Goal: Find contact information: Find contact information

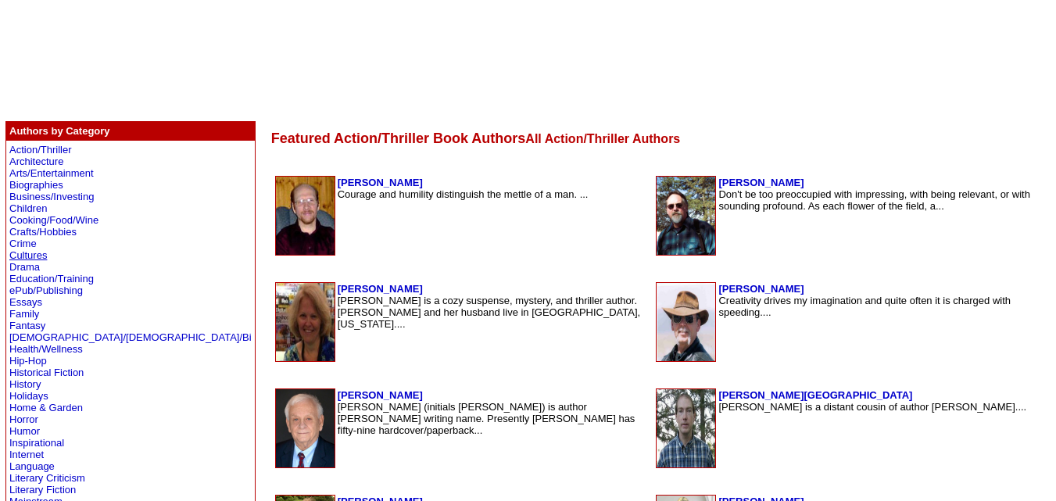
scroll to position [221, 0]
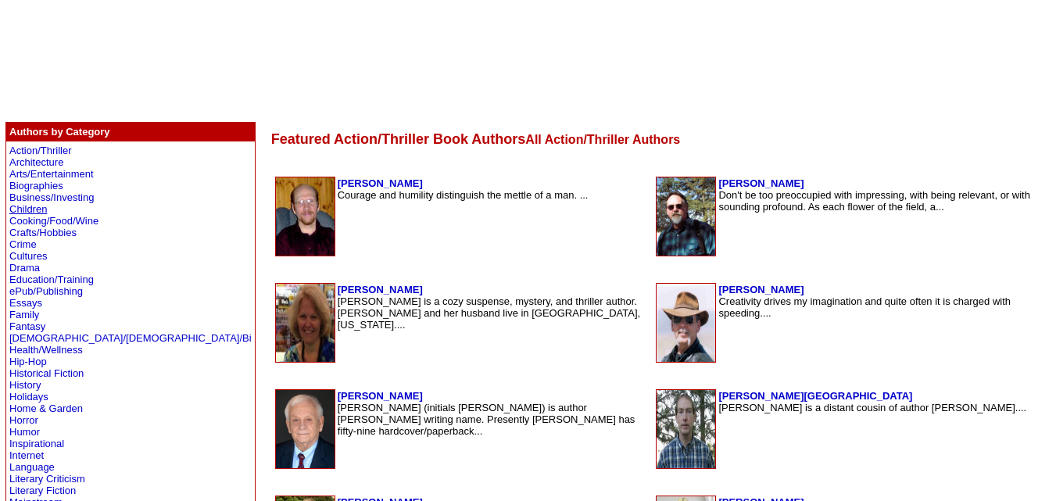
click at [30, 210] on link "Children" at bounding box center [28, 209] width 38 height 12
click at [21, 245] on link "Crime" at bounding box center [22, 244] width 27 height 12
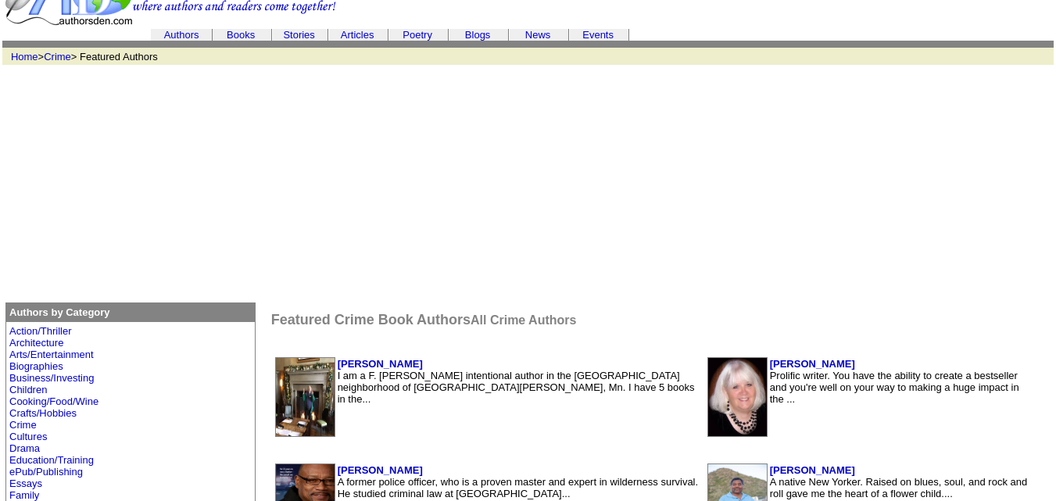
scroll to position [56, 0]
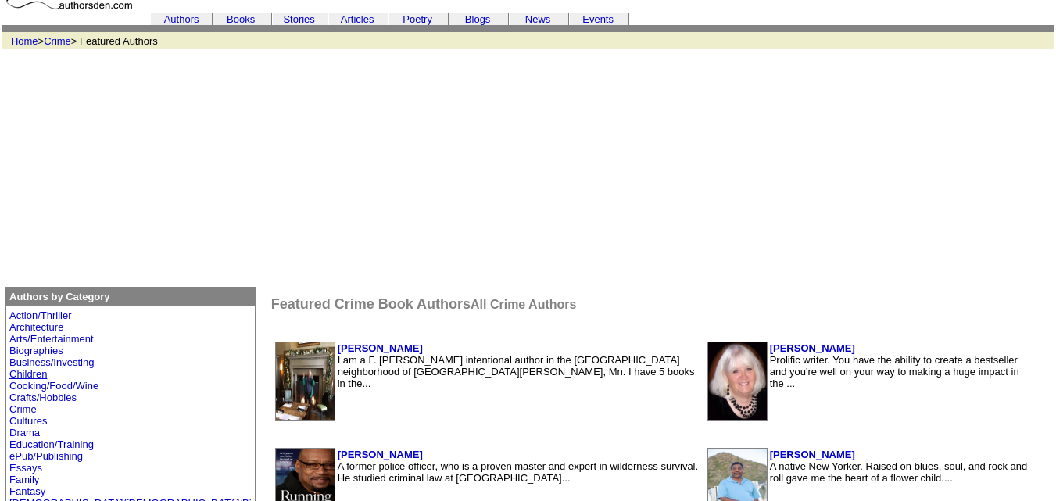
click at [27, 373] on link "Children" at bounding box center [28, 374] width 38 height 12
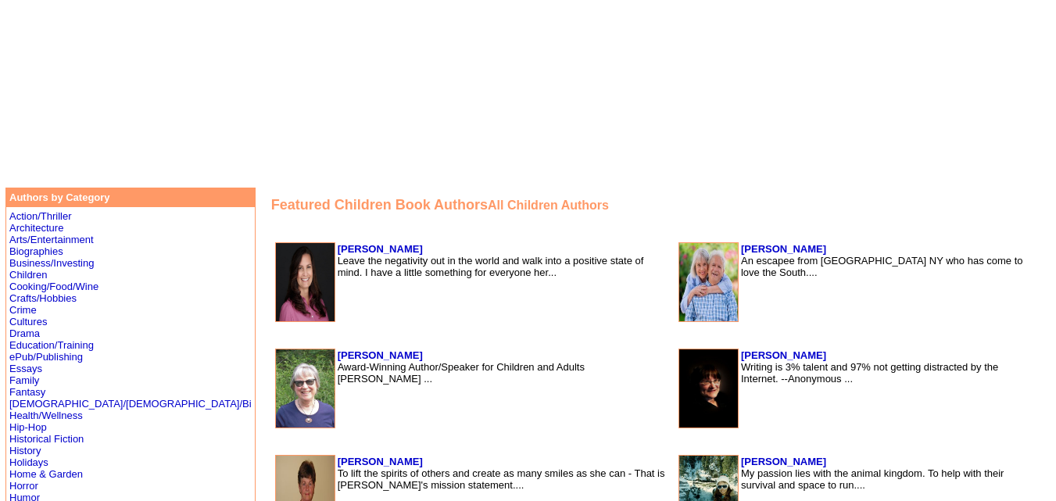
scroll to position [176, 0]
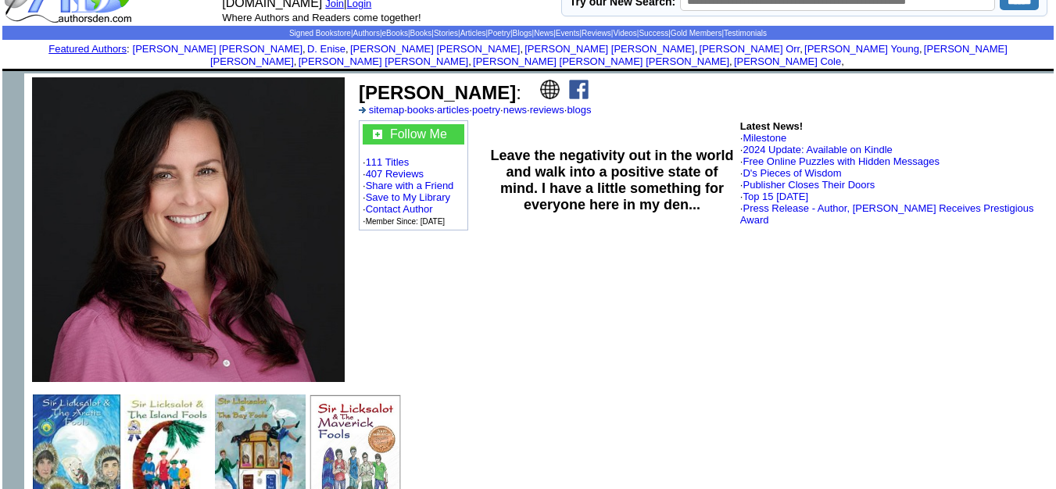
scroll to position [41, 55]
click at [569, 80] on img at bounding box center [579, 90] width 20 height 20
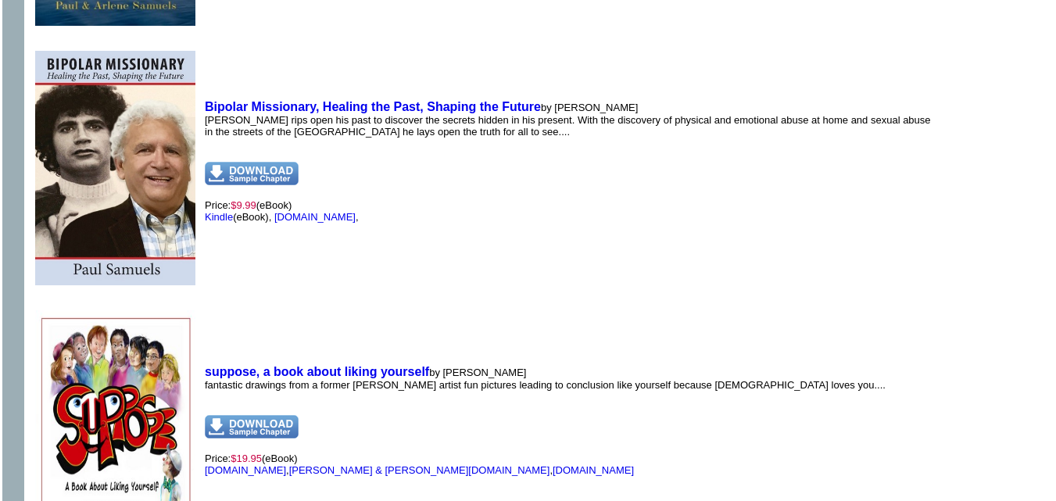
scroll to position [1688, 0]
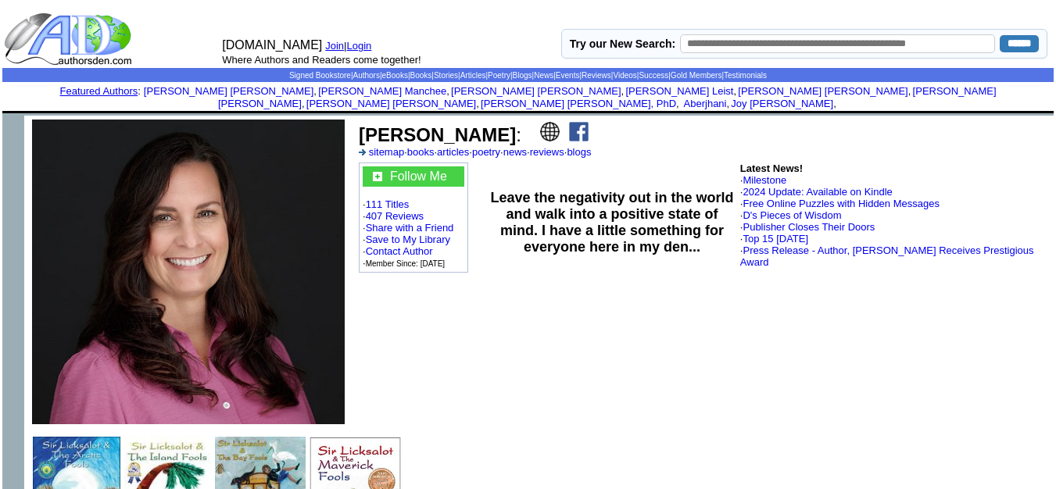
scroll to position [41, 55]
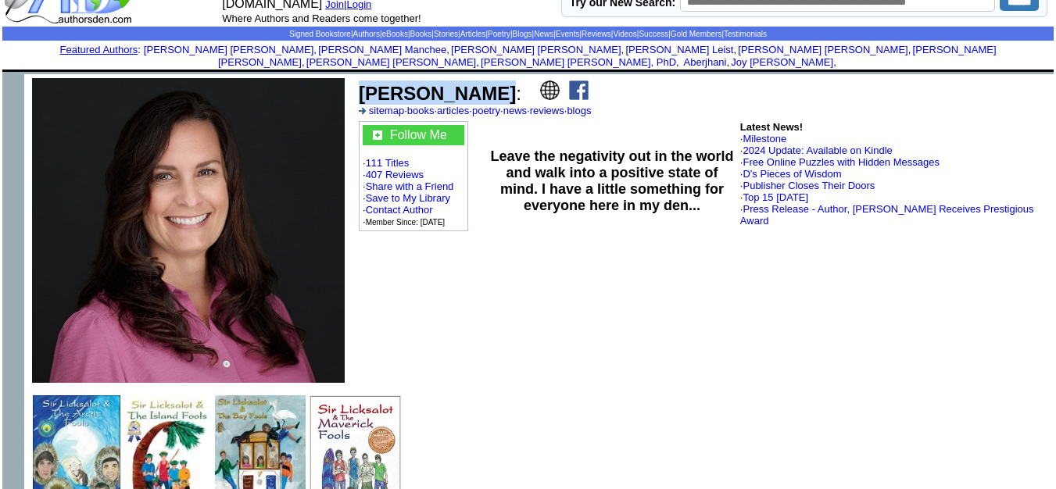
drag, startPoint x: 403, startPoint y: 80, endPoint x: 297, endPoint y: 81, distance: 106.3
click at [352, 81] on td "[PERSON_NAME] : sitemap · books · articles · poetry · news · reviews · blogs Fo…" at bounding box center [702, 230] width 701 height 313
copy td "[PERSON_NAME]"
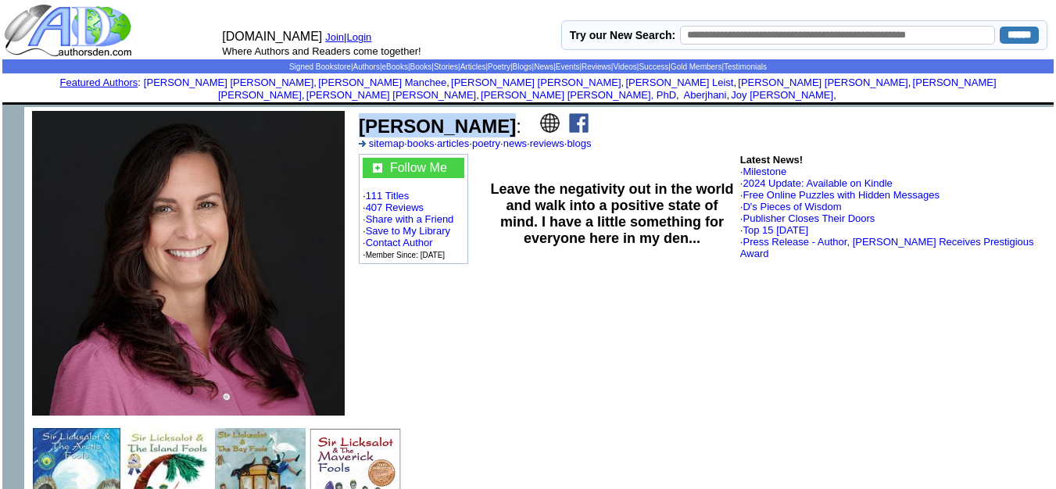
scroll to position [0, 55]
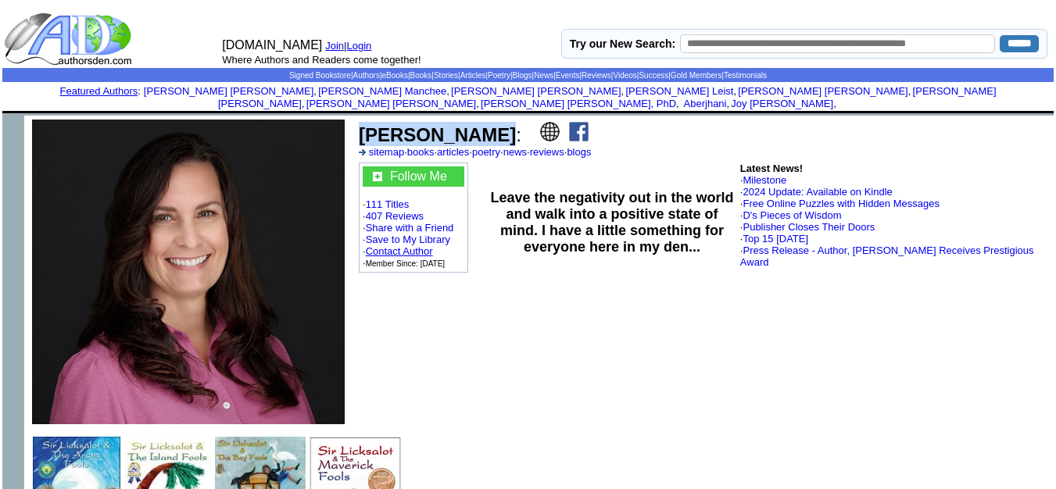
click at [377, 245] on link "Contact Author" at bounding box center [399, 251] width 67 height 12
